Goal: Task Accomplishment & Management: Use online tool/utility

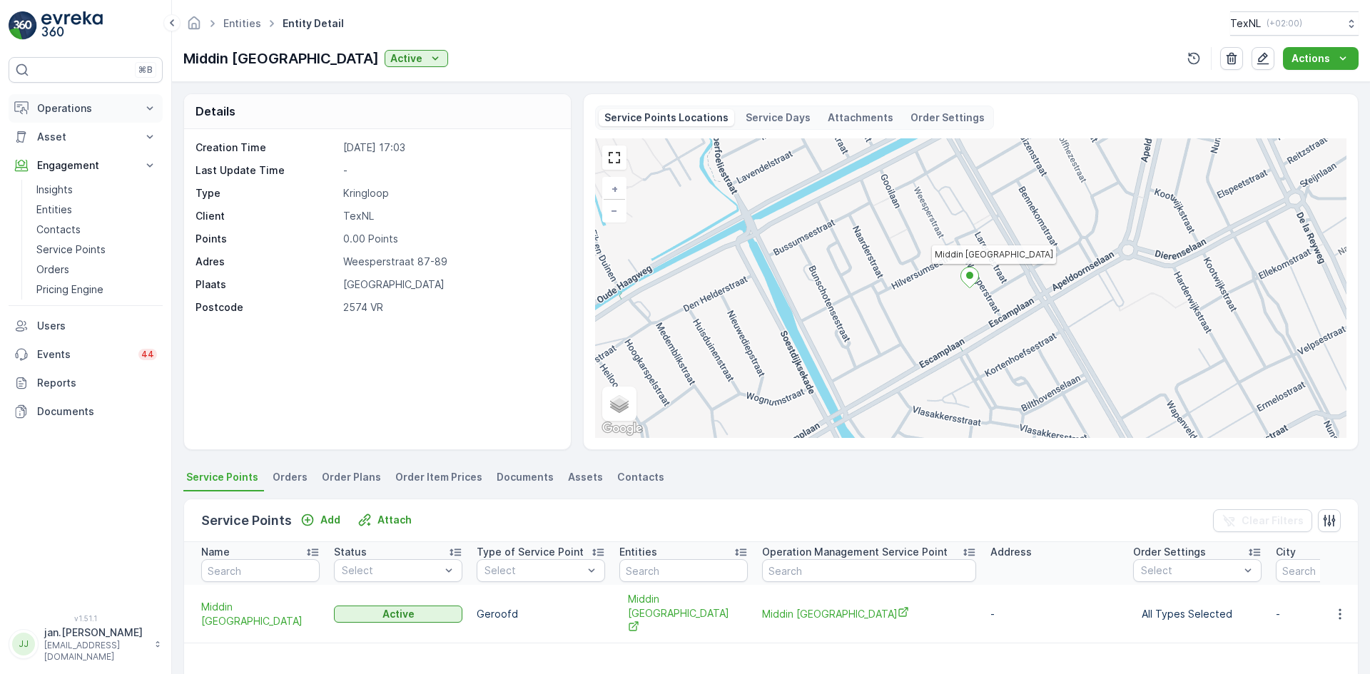
click at [60, 109] on p "Operations" at bounding box center [85, 108] width 97 height 14
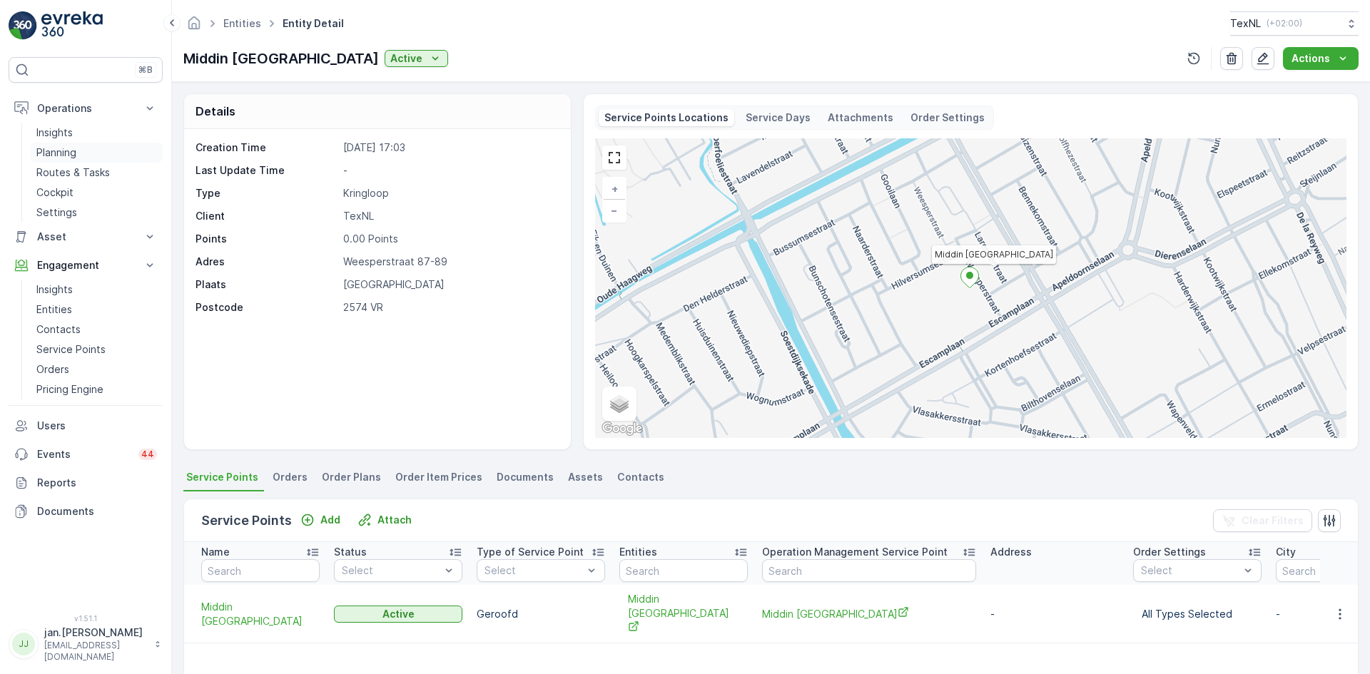
click at [60, 156] on p "Planning" at bounding box center [56, 153] width 40 height 14
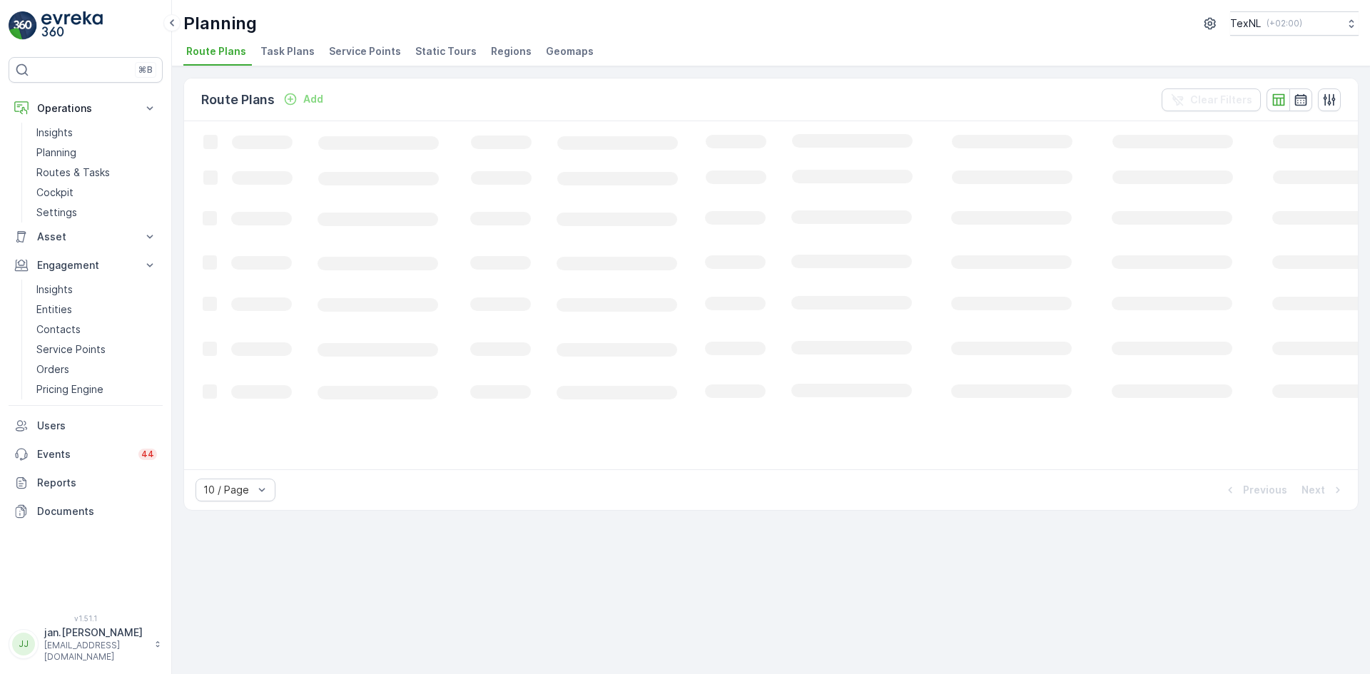
click at [353, 55] on span "Service Points" at bounding box center [365, 51] width 72 height 14
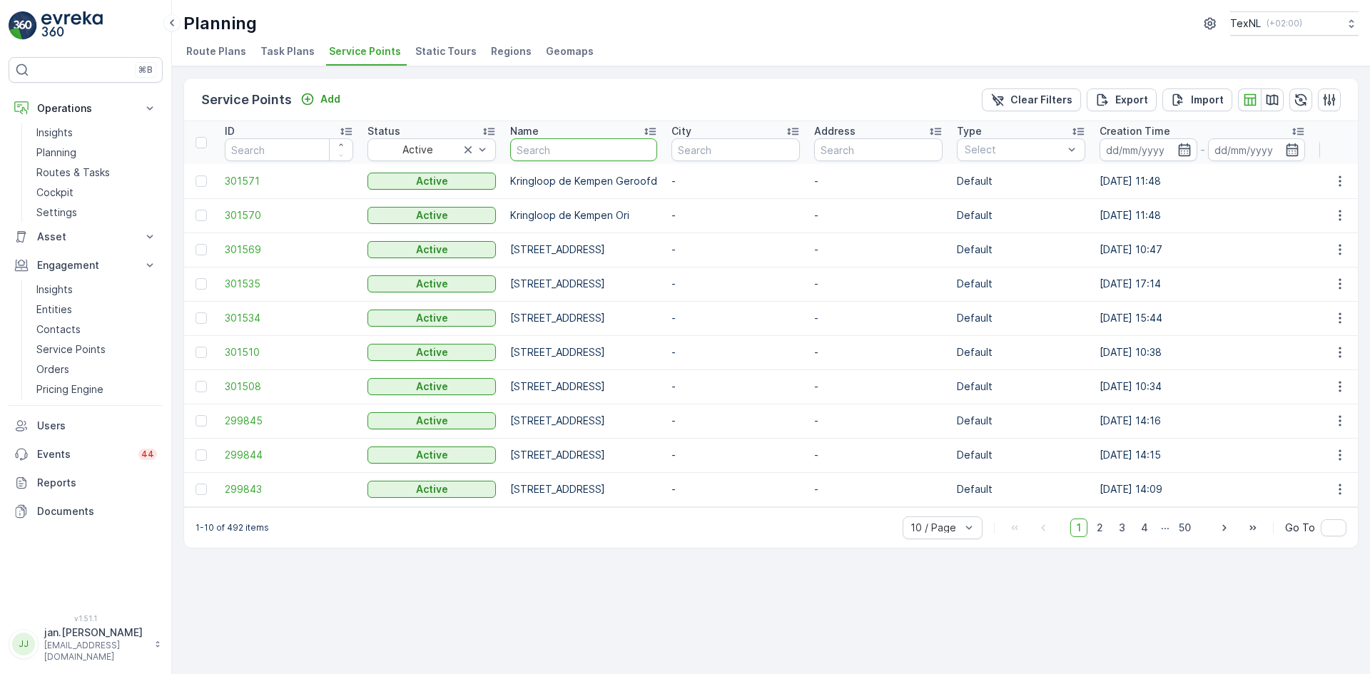
click at [568, 152] on input "text" at bounding box center [583, 149] width 147 height 23
type input "pleinst"
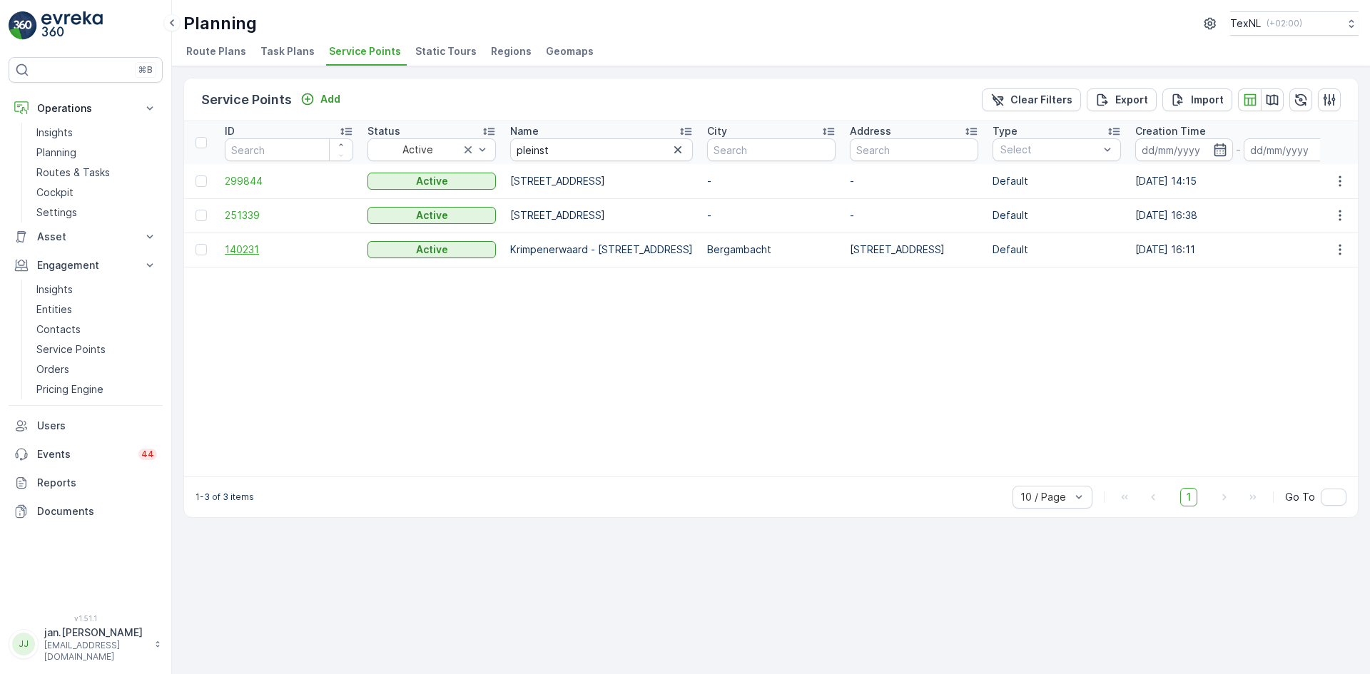
click at [241, 251] on span "140231" at bounding box center [289, 250] width 128 height 14
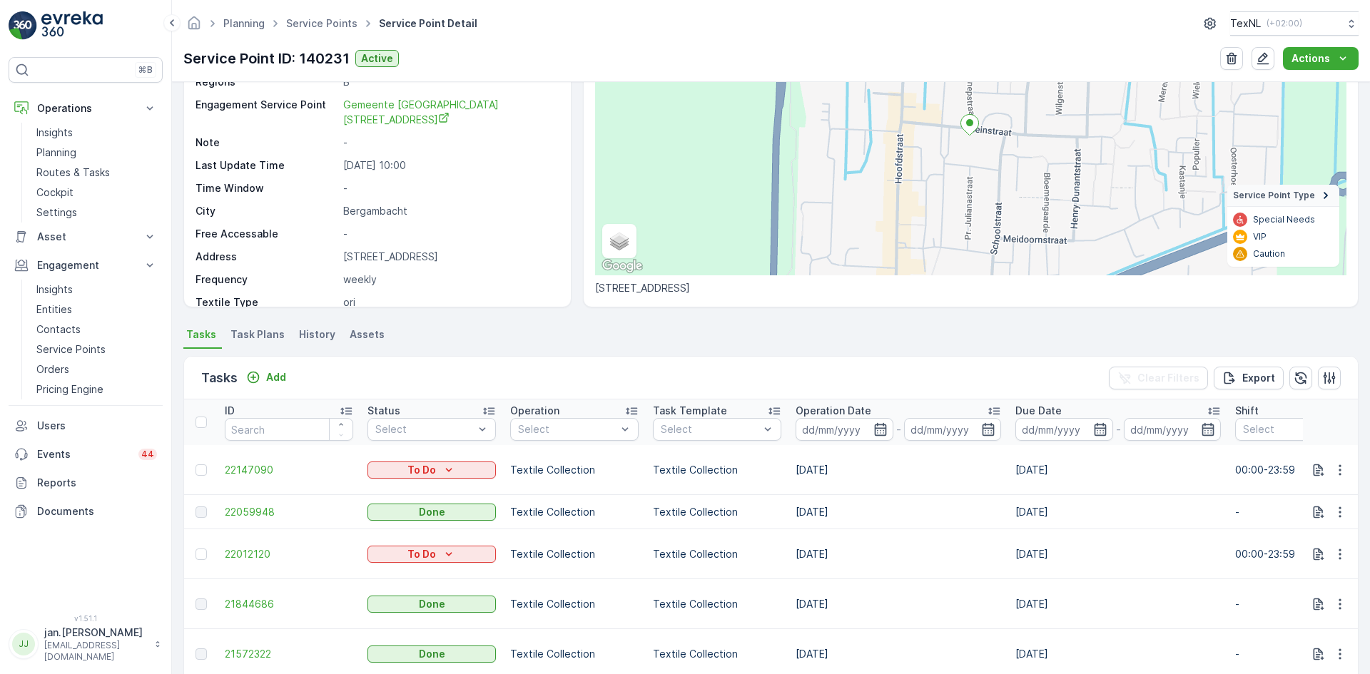
scroll to position [214, 0]
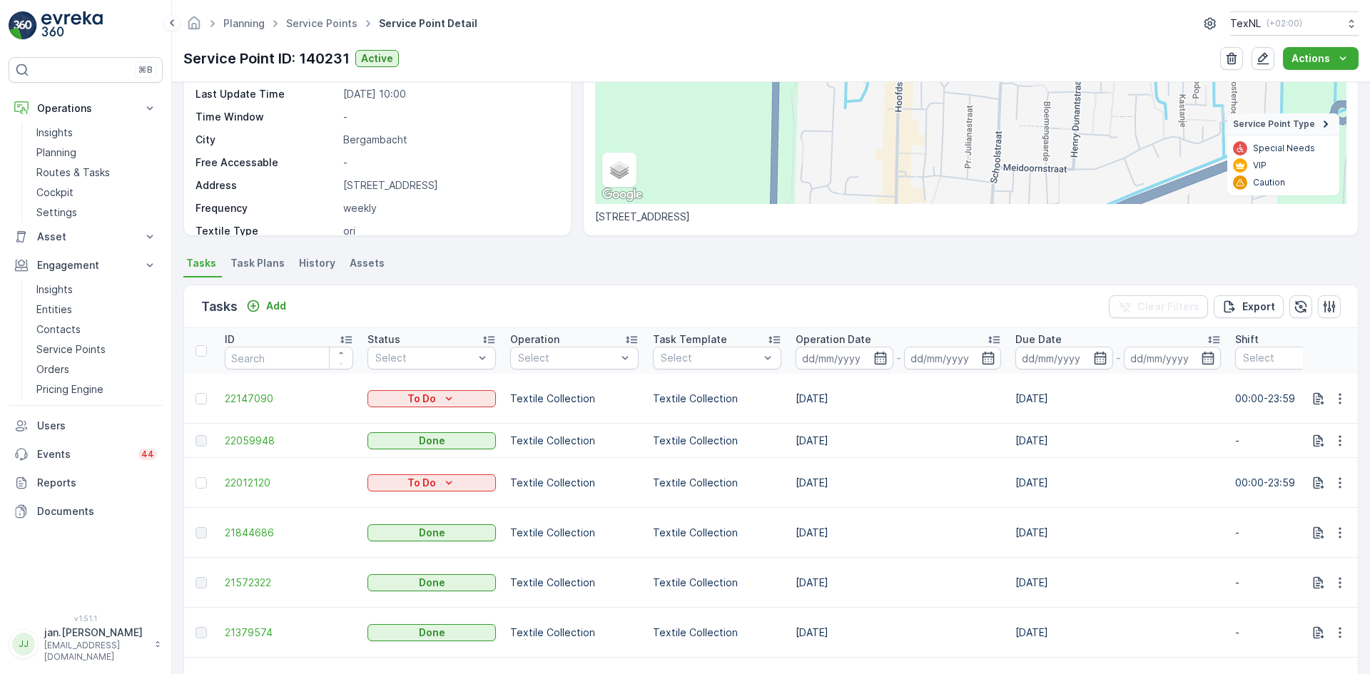
click at [363, 253] on li "Assets" at bounding box center [369, 265] width 44 height 24
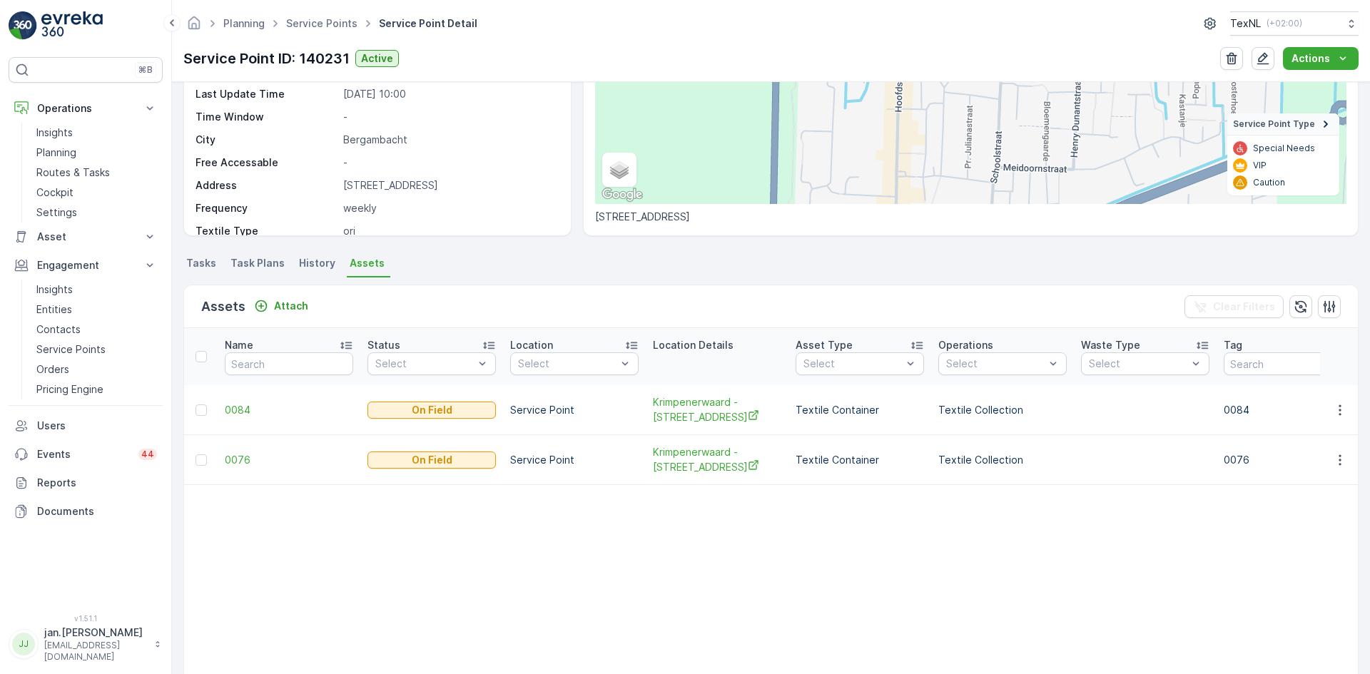
click at [207, 260] on span "Tasks" at bounding box center [201, 263] width 30 height 14
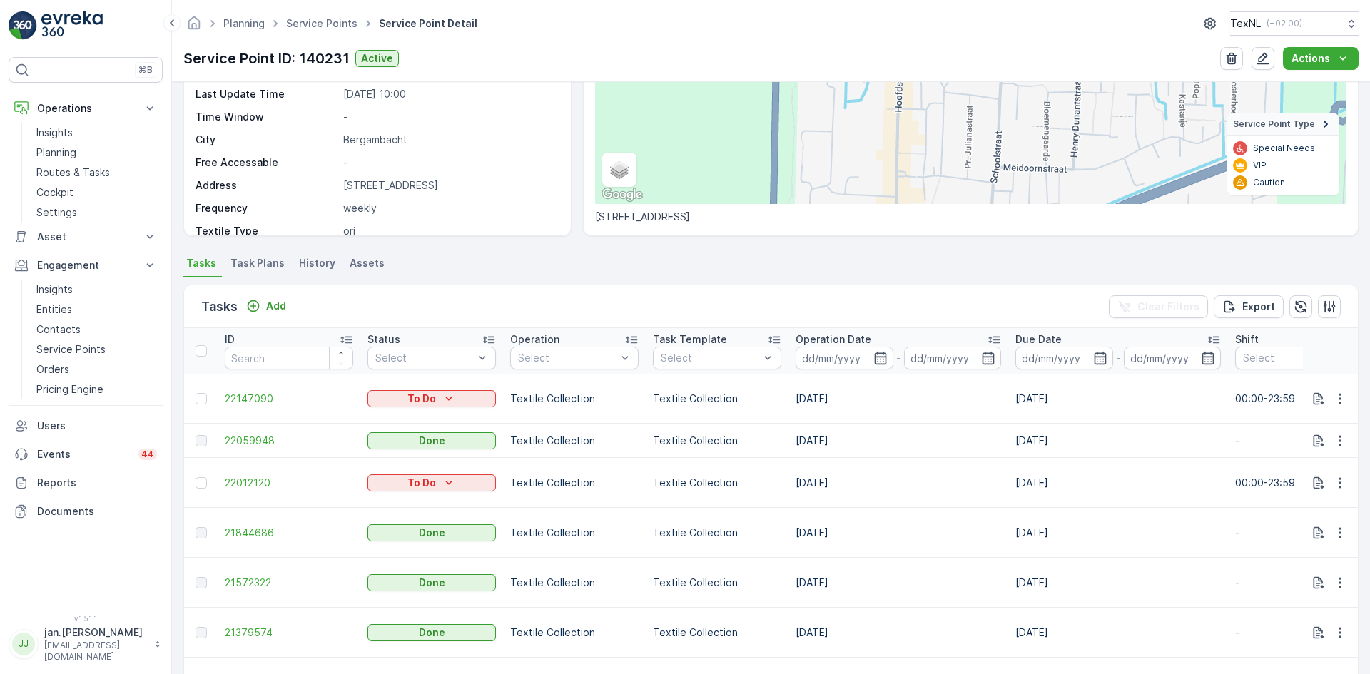
scroll to position [132, 0]
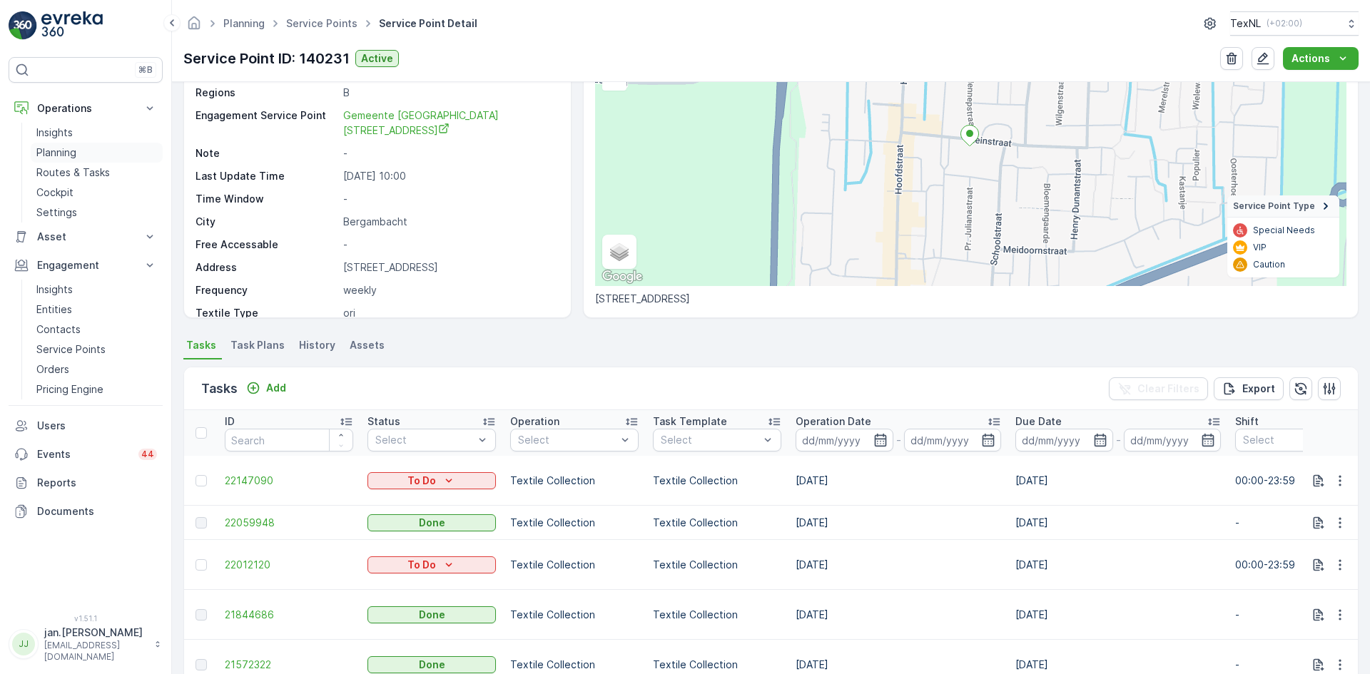
click at [62, 151] on p "Planning" at bounding box center [56, 153] width 40 height 14
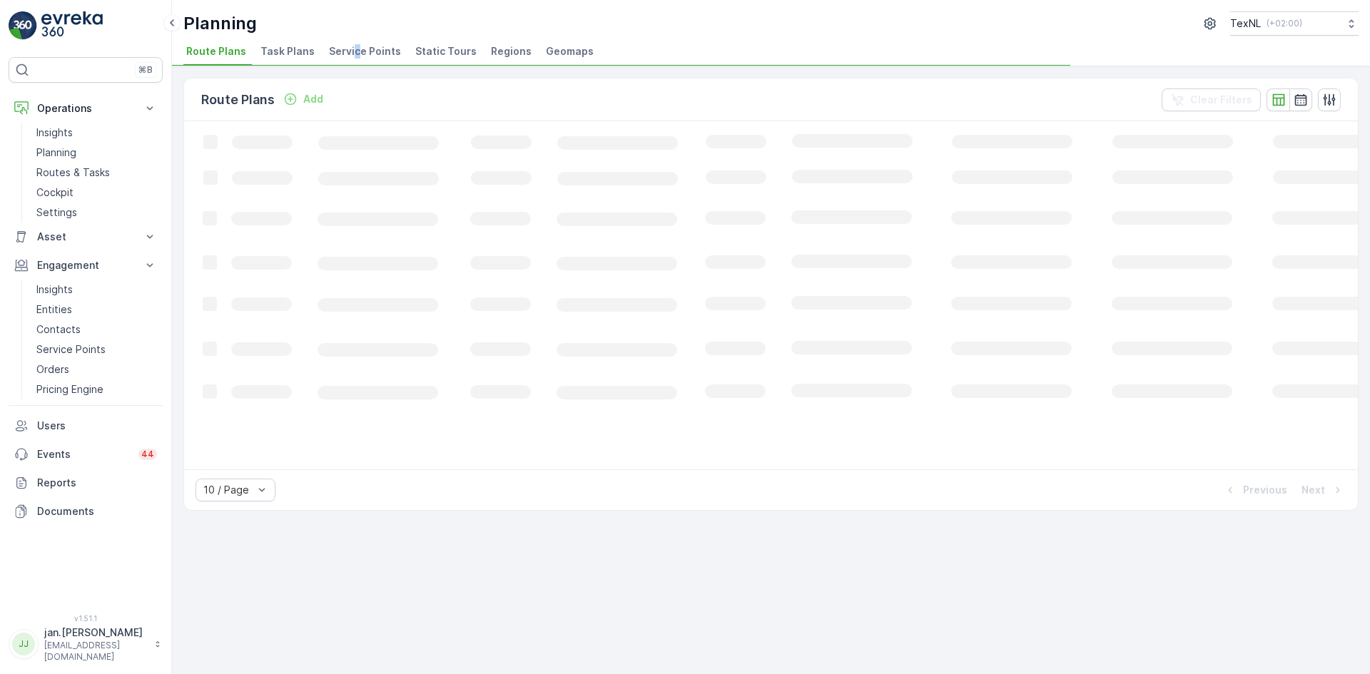
click at [352, 48] on span "Service Points" at bounding box center [365, 51] width 72 height 14
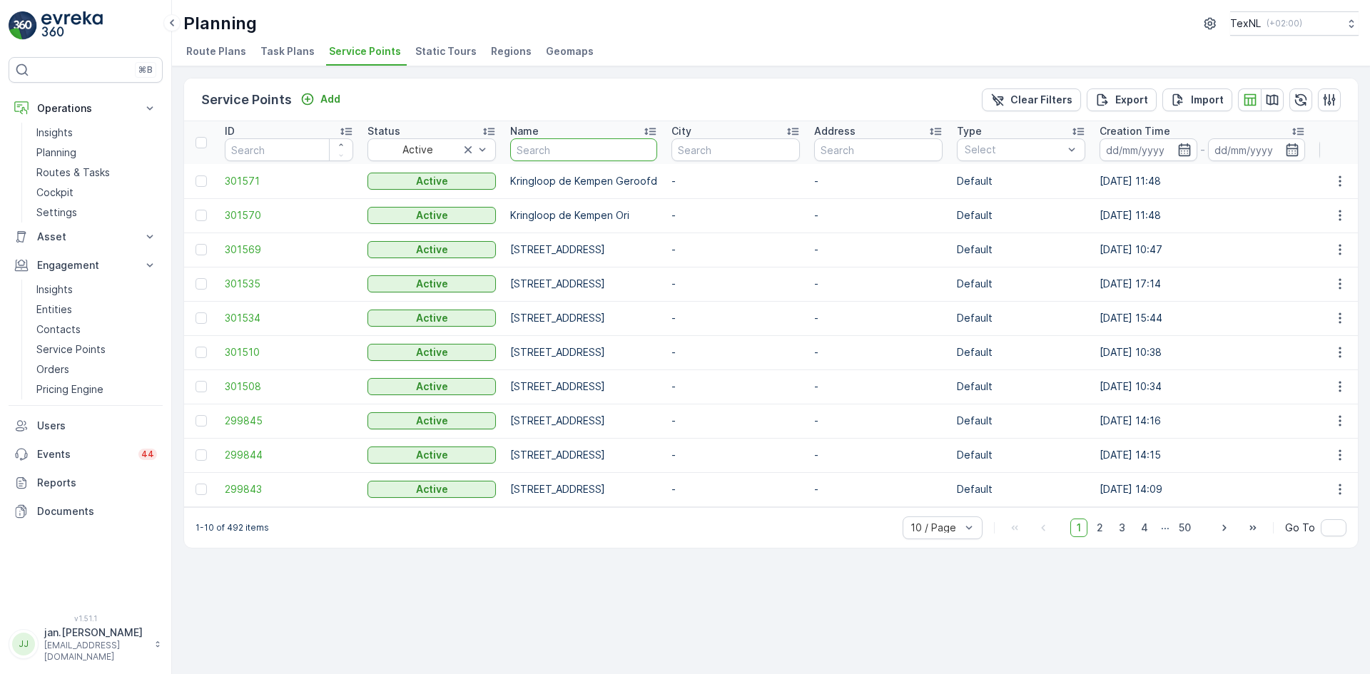
click at [619, 150] on input "text" at bounding box center [583, 149] width 147 height 23
type input "kakel"
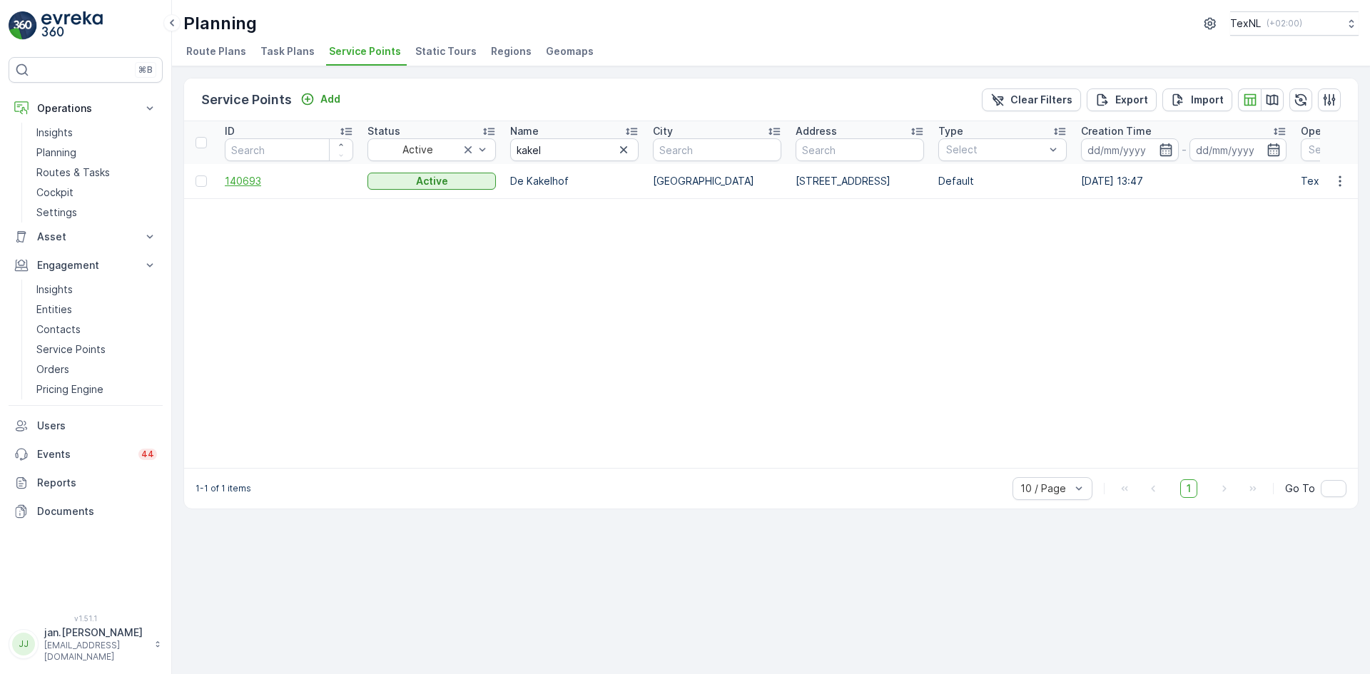
click at [245, 183] on span "140693" at bounding box center [289, 181] width 128 height 14
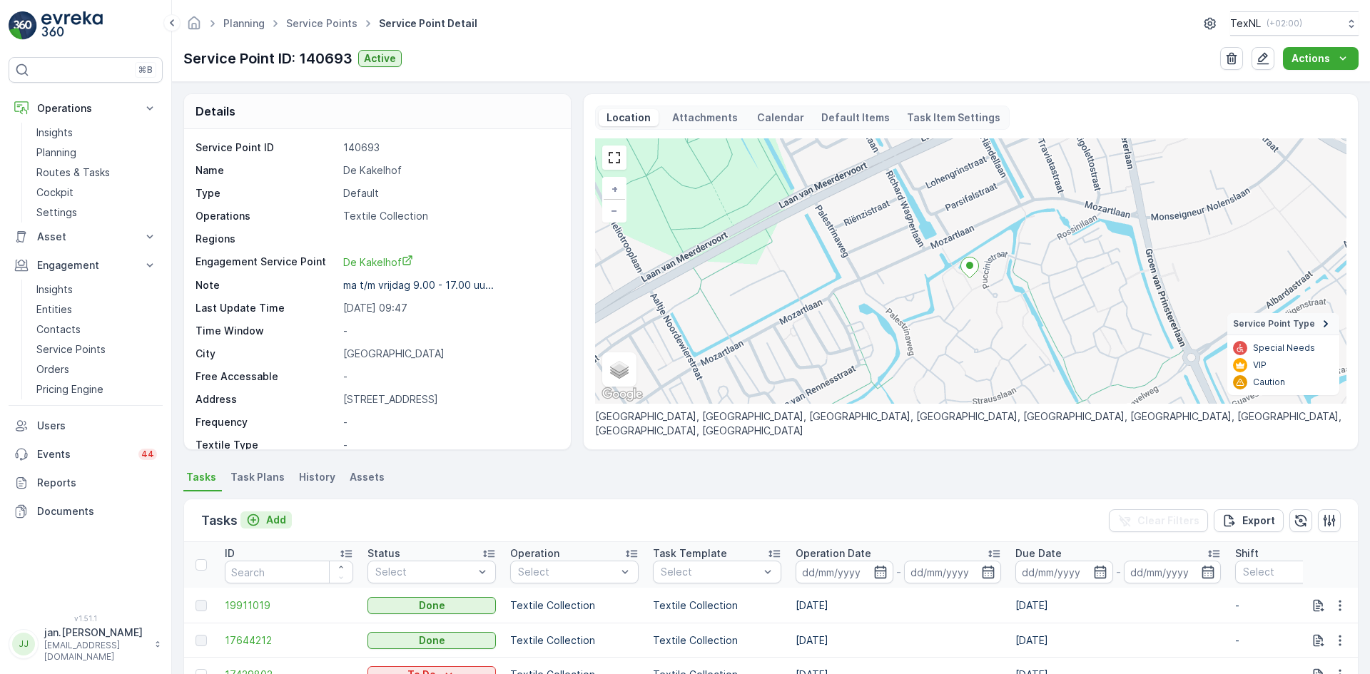
click at [276, 521] on p "Add" at bounding box center [276, 520] width 20 height 14
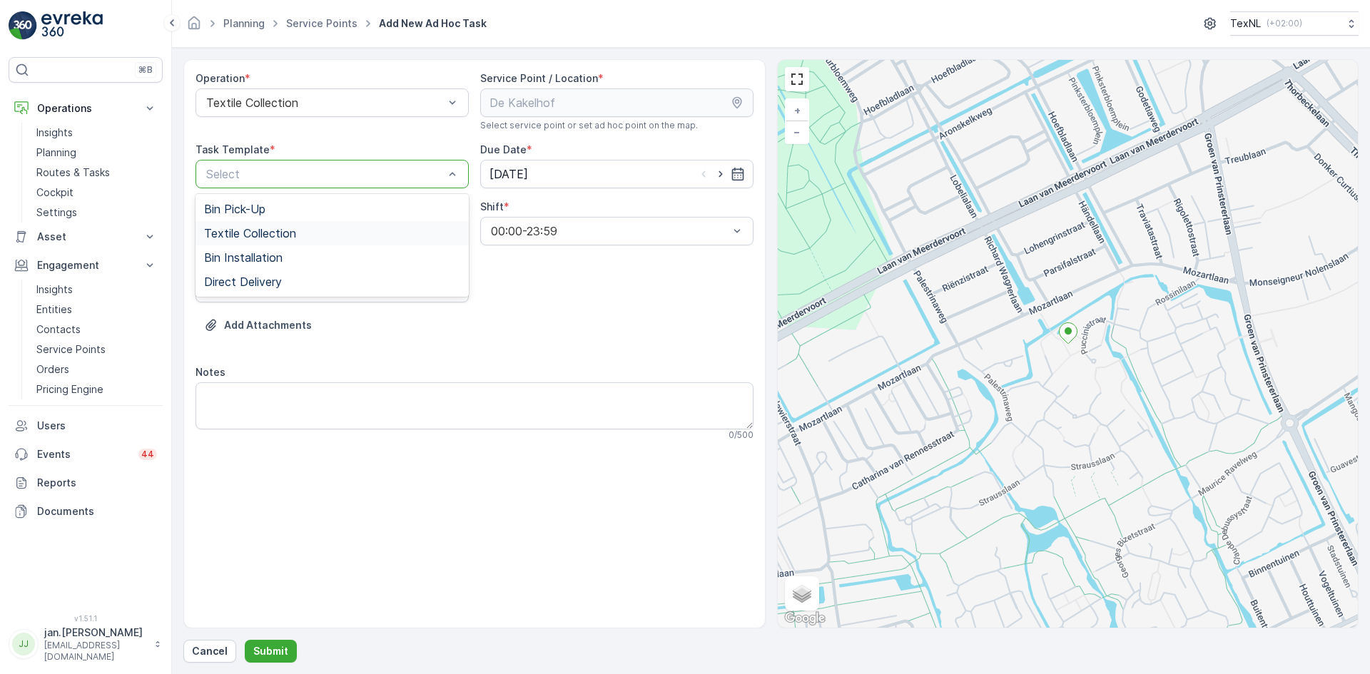
click at [283, 233] on span "Textile Collection" at bounding box center [250, 233] width 92 height 13
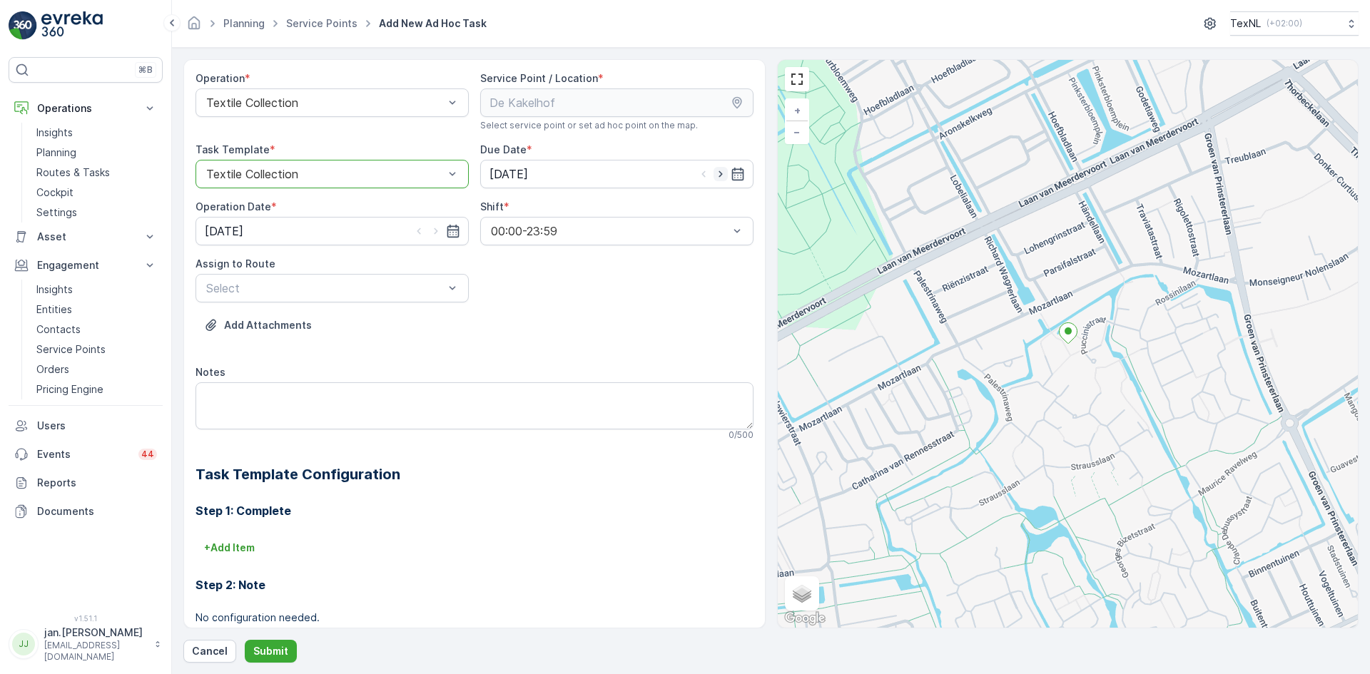
click at [714, 173] on icon "button" at bounding box center [721, 174] width 14 height 14
type input "[DATE]"
click at [432, 231] on icon "button" at bounding box center [436, 231] width 14 height 14
type input "[DATE]"
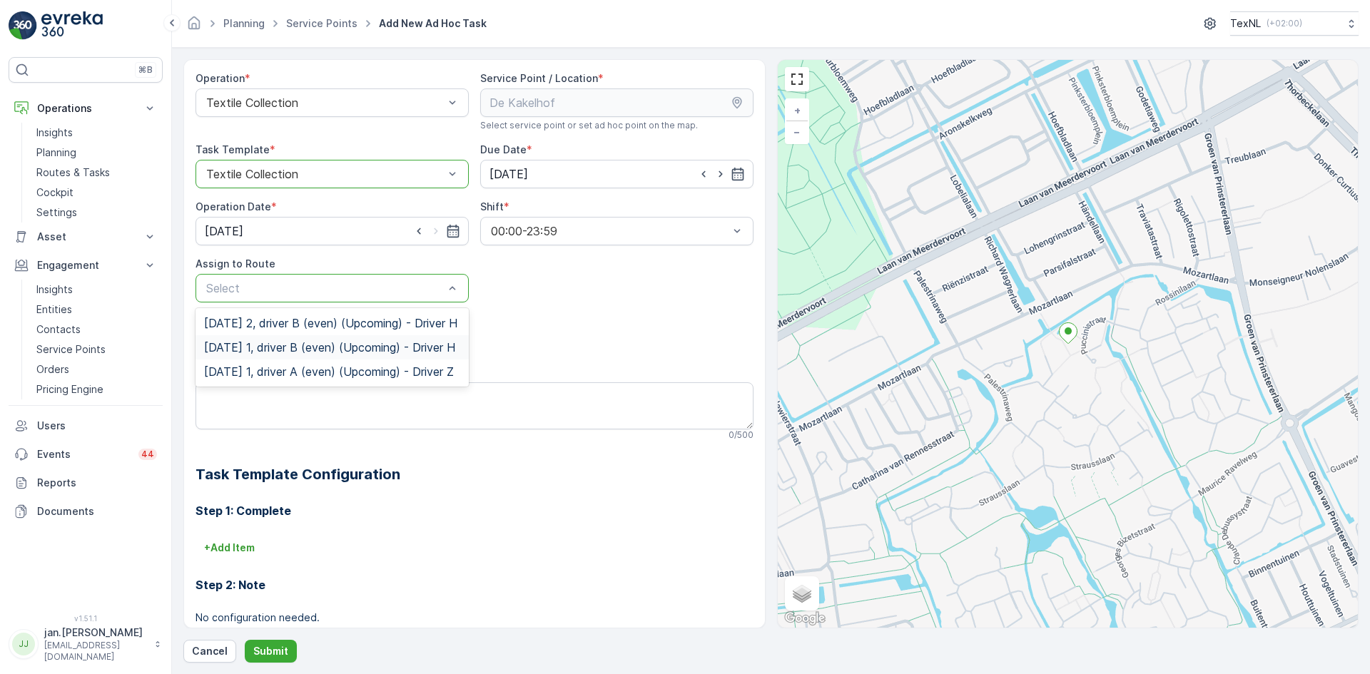
click at [295, 354] on span "[DATE] 1, driver B (even) (Upcoming) - Driver H" at bounding box center [329, 347] width 251 height 13
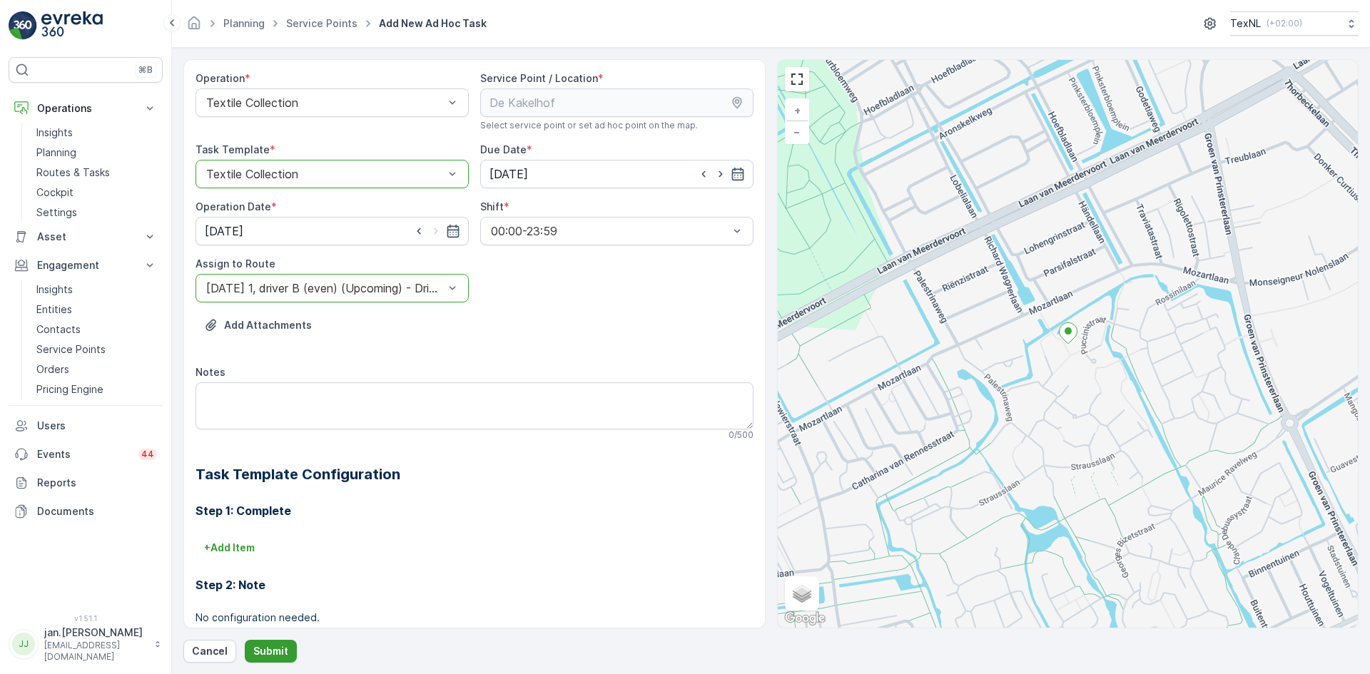
click at [263, 641] on button "Submit" at bounding box center [271, 651] width 52 height 23
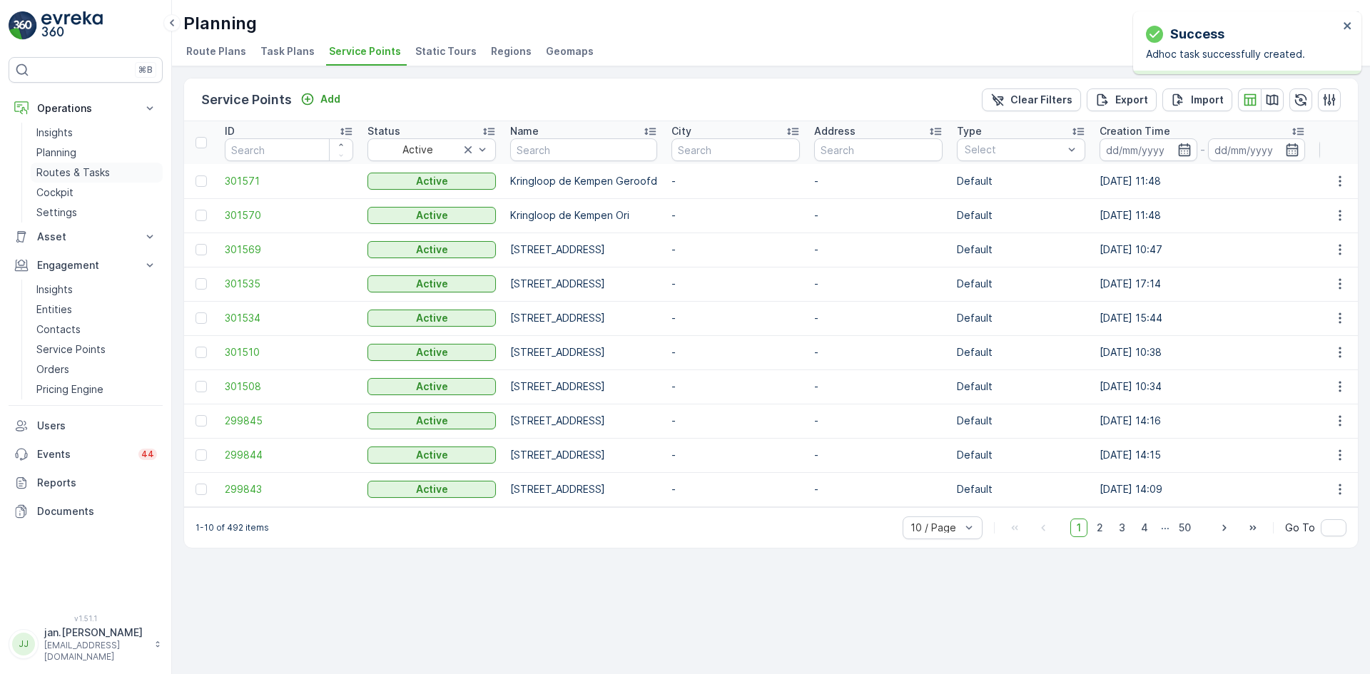
click at [86, 170] on p "Routes & Tasks" at bounding box center [72, 173] width 73 height 14
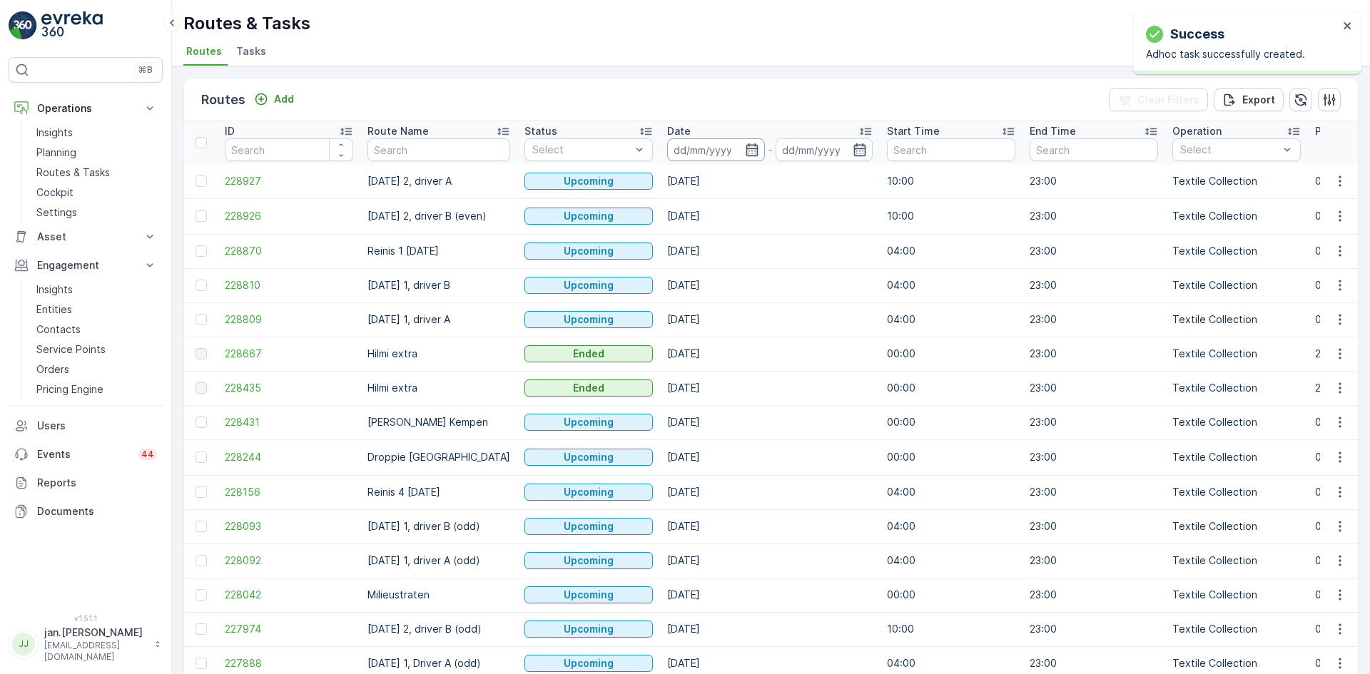
click at [694, 151] on input at bounding box center [716, 149] width 98 height 23
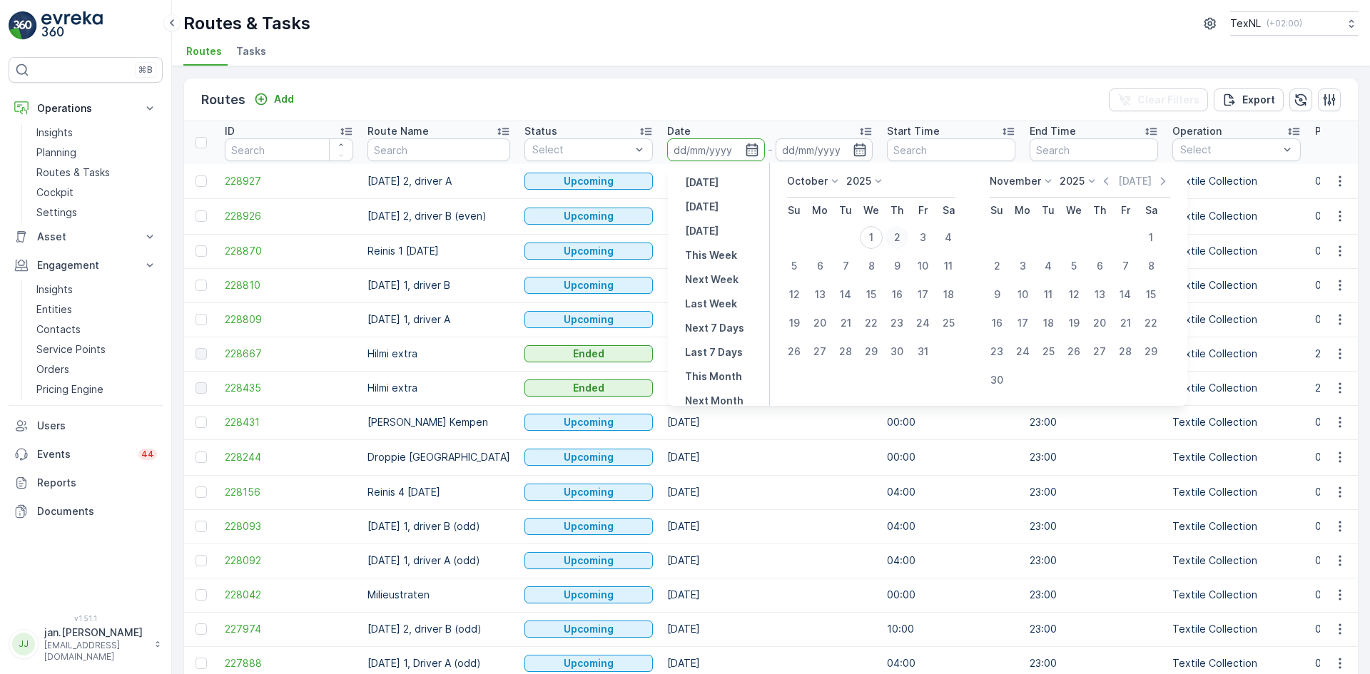
click at [902, 233] on div "2" at bounding box center [896, 237] width 23 height 23
type input "[DATE]"
click at [902, 233] on div "2" at bounding box center [896, 237] width 23 height 23
type input "[DATE]"
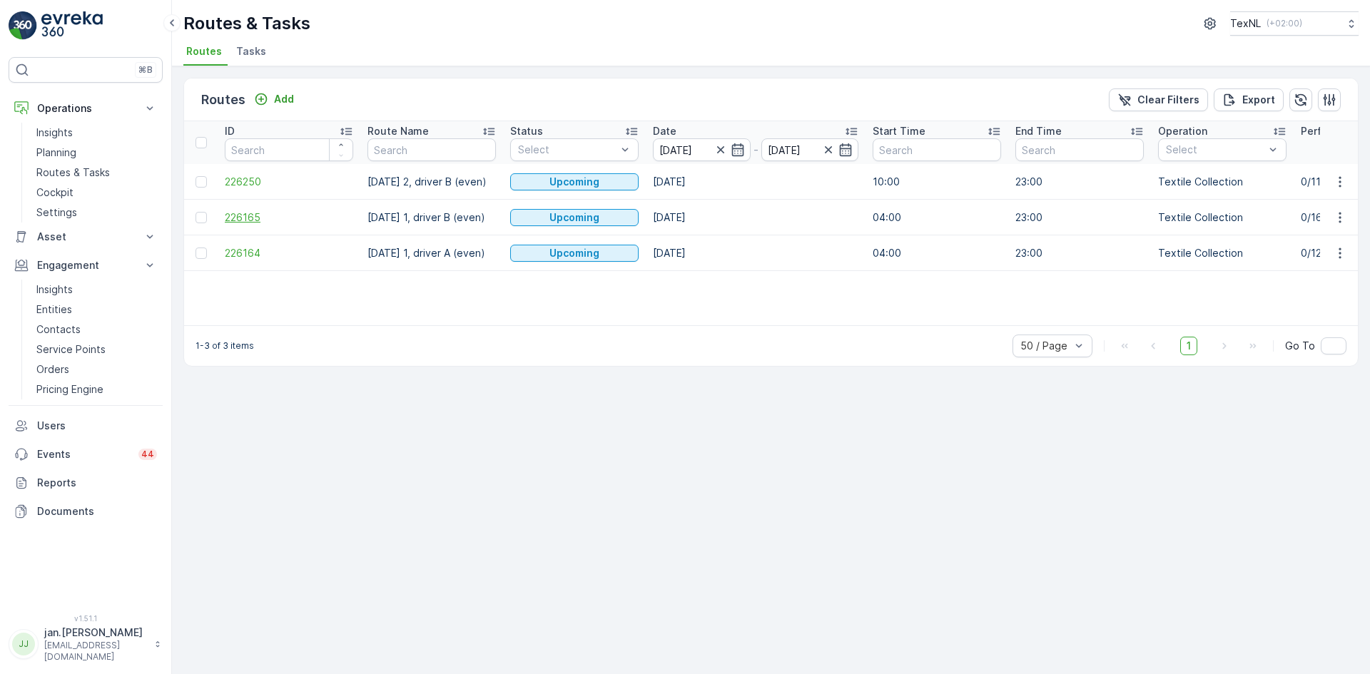
click at [262, 216] on span "226165" at bounding box center [289, 217] width 128 height 14
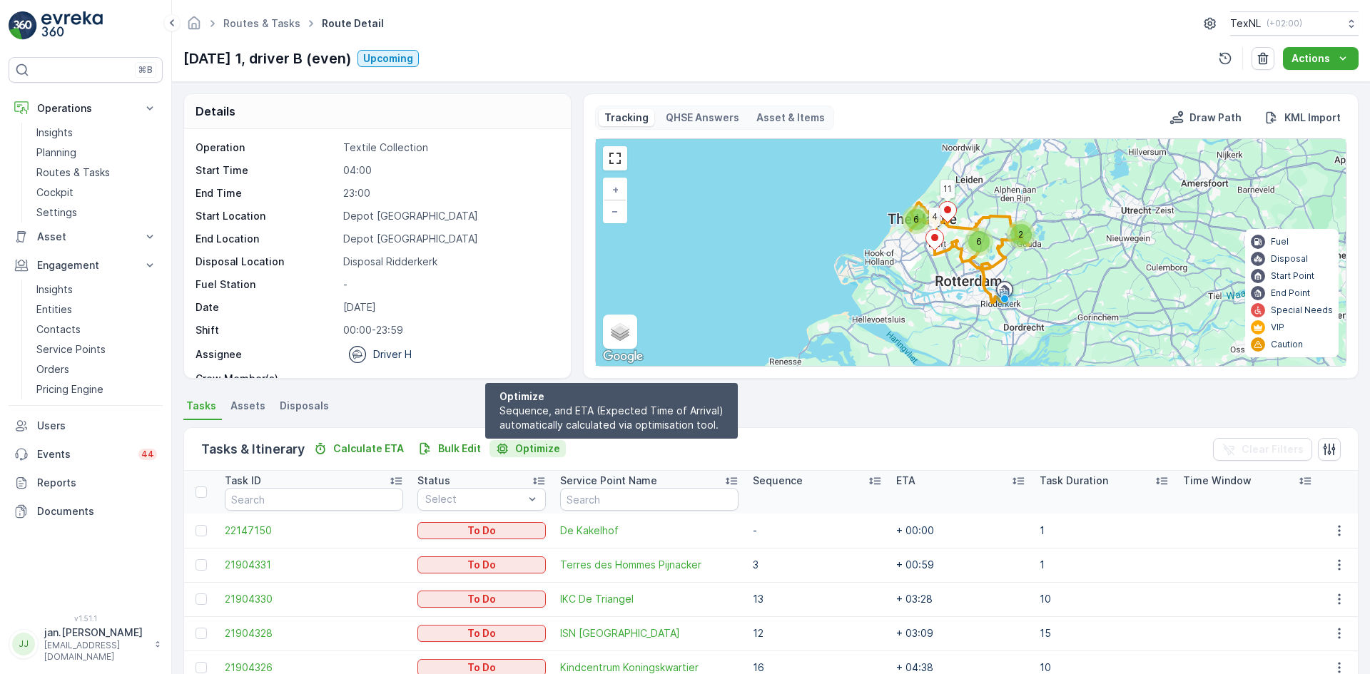
click at [533, 451] on p "Optimize" at bounding box center [537, 449] width 45 height 14
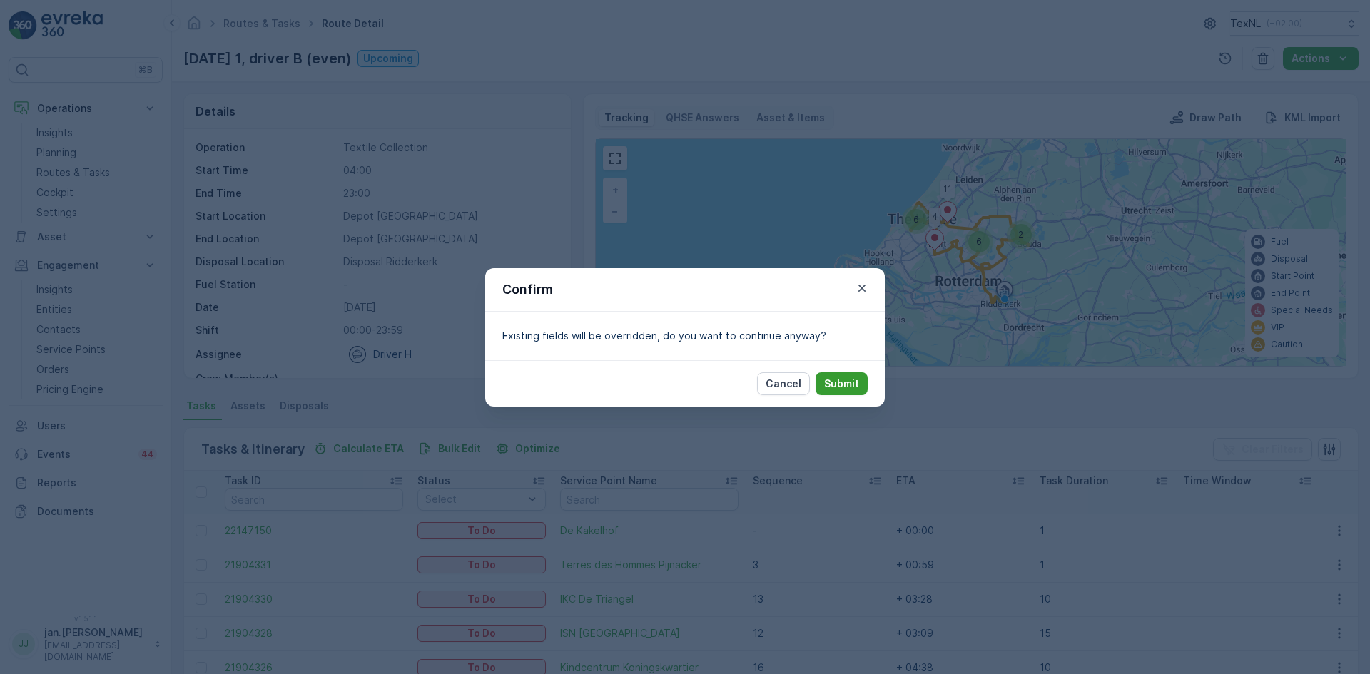
click at [838, 383] on p "Submit" at bounding box center [841, 384] width 35 height 14
